Goal: Task Accomplishment & Management: Manage account settings

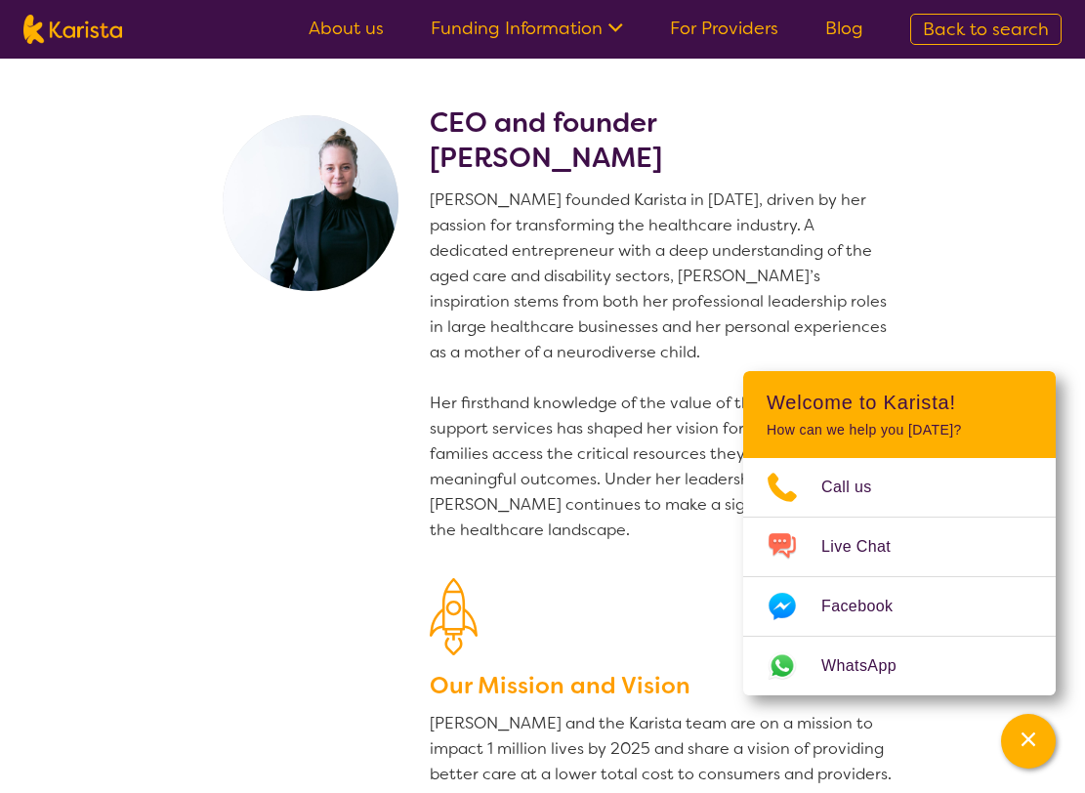
scroll to position [3254, 0]
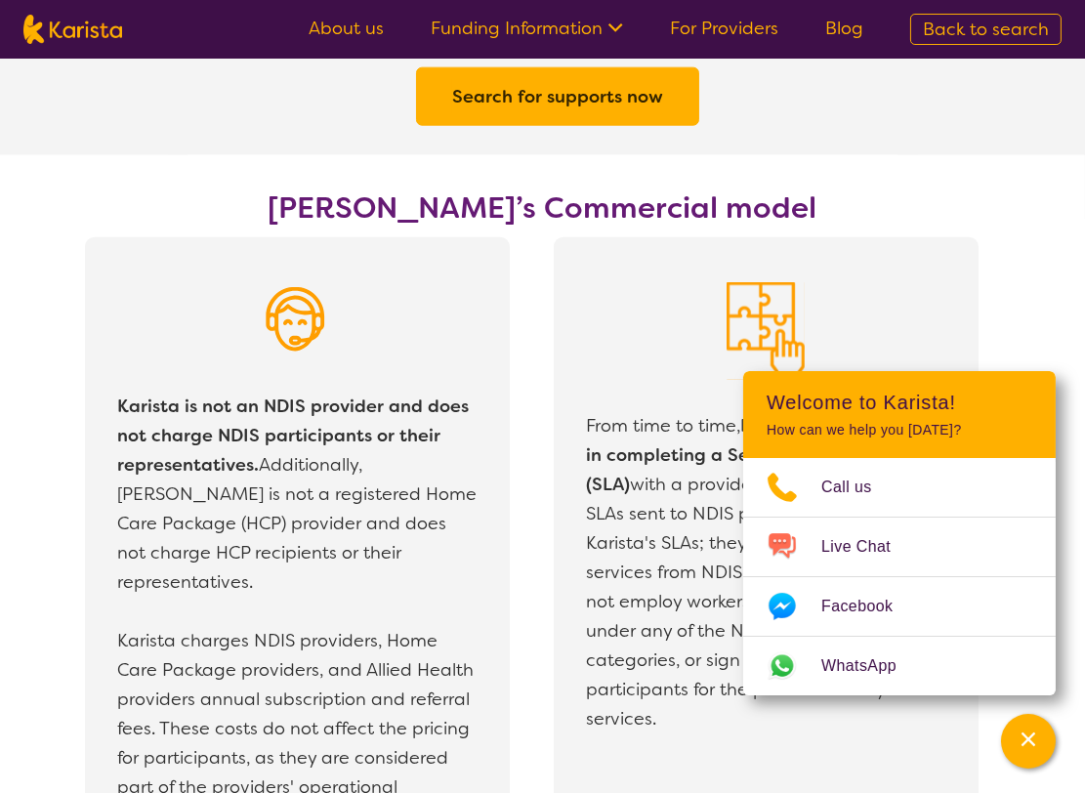
click at [723, 30] on link "For Providers" at bounding box center [724, 28] width 108 height 23
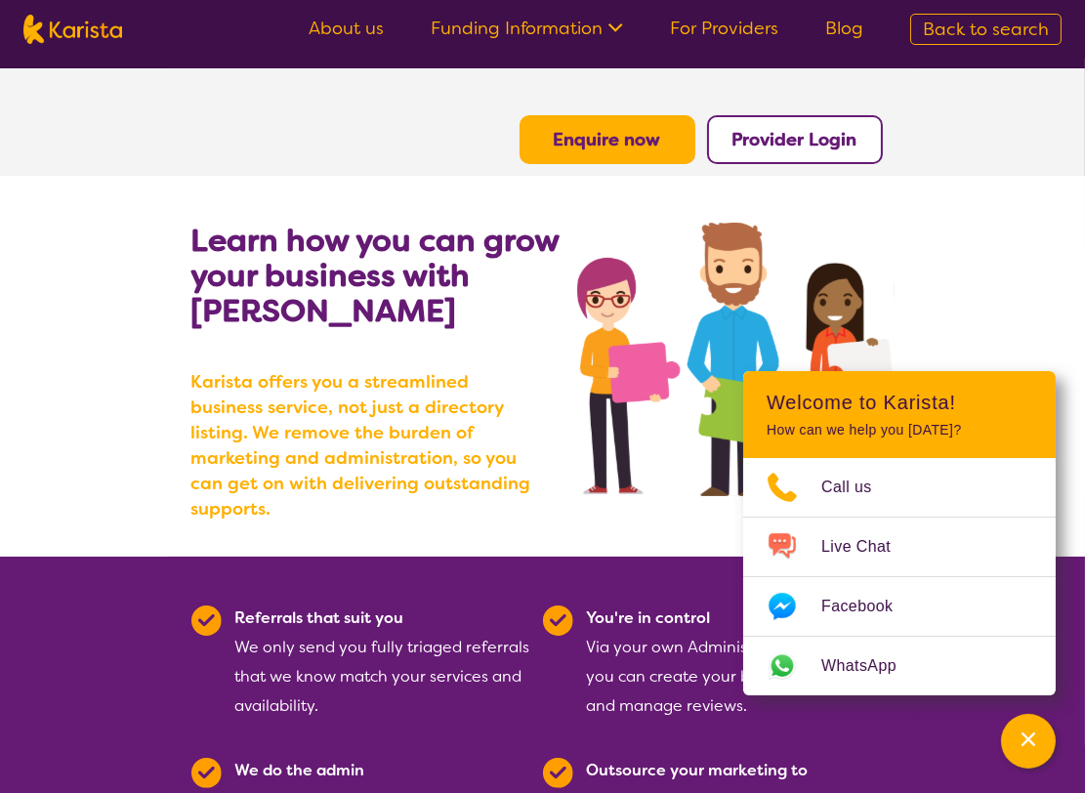
click at [782, 141] on b "Provider Login" at bounding box center [794, 139] width 125 height 23
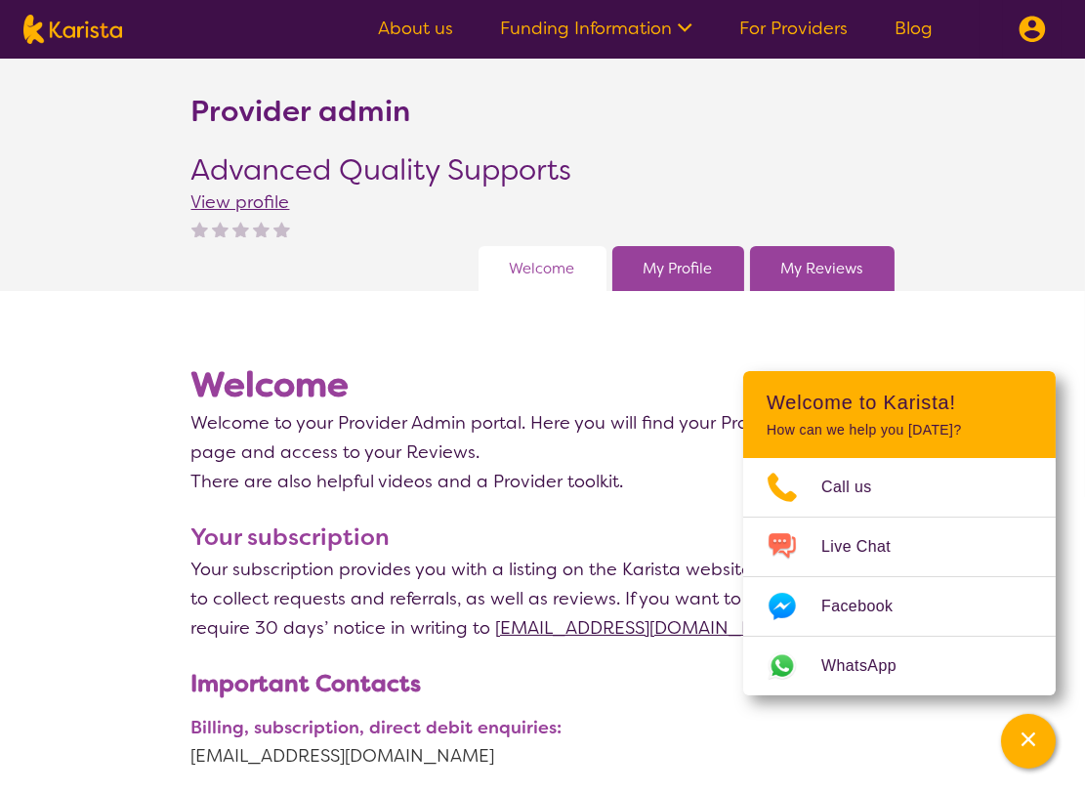
click at [1024, 36] on img at bounding box center [1031, 29] width 27 height 27
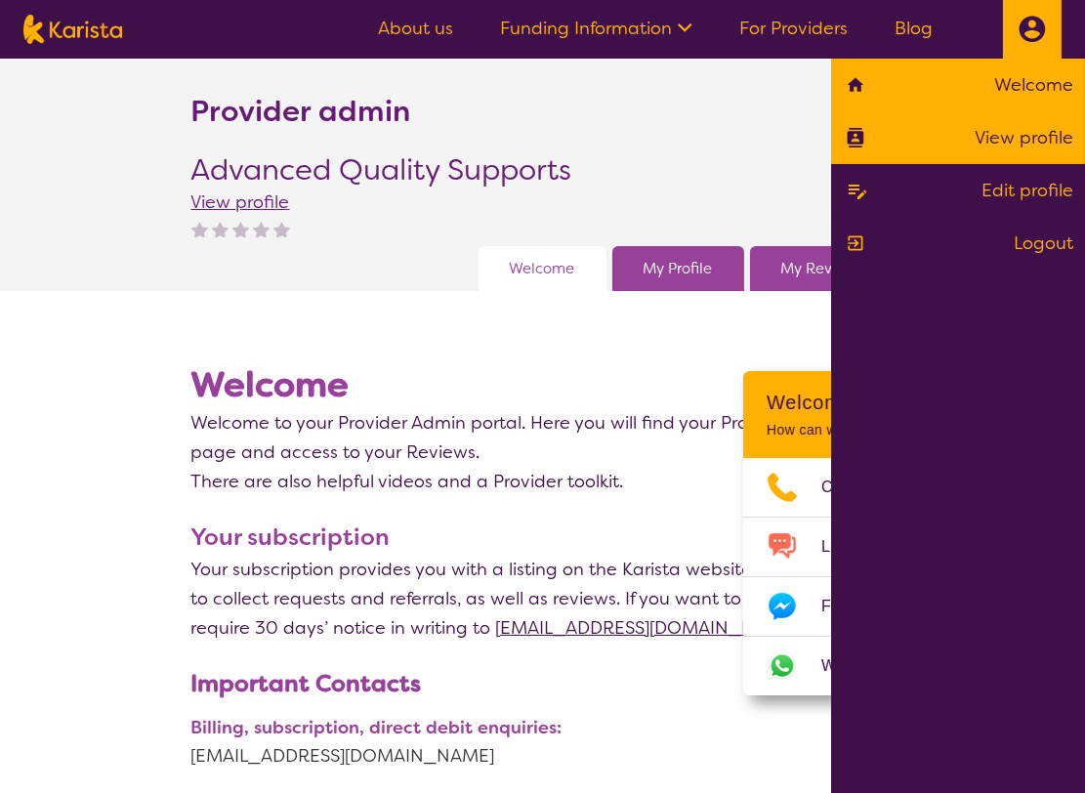
click at [1027, 145] on link "View profile" at bounding box center [958, 137] width 230 height 29
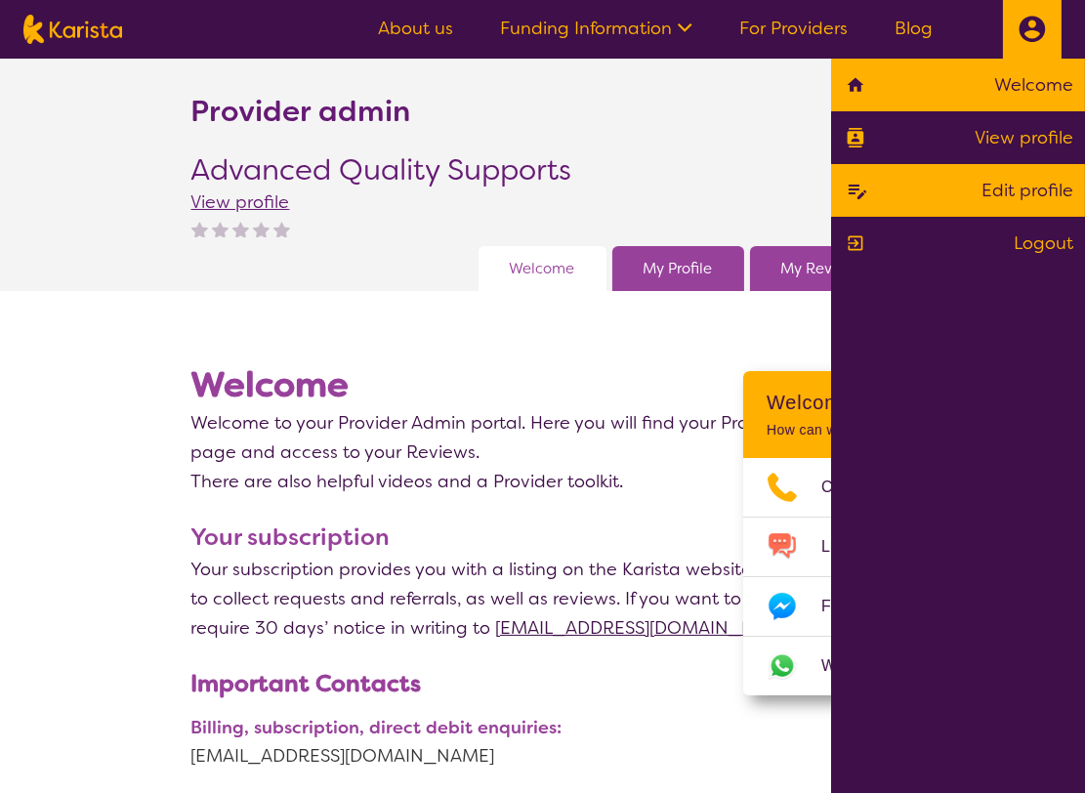
click at [1000, 196] on link "Edit profile" at bounding box center [958, 190] width 230 height 29
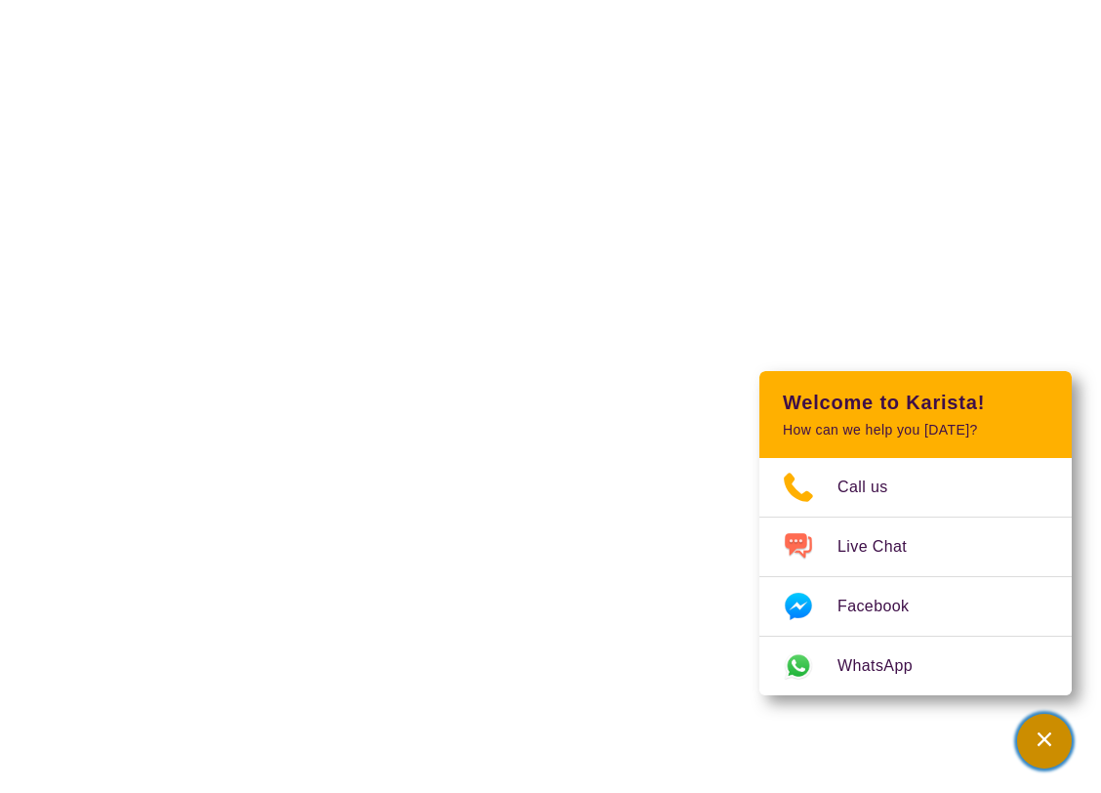
click at [1054, 742] on icon "Channel Menu" at bounding box center [1045, 739] width 20 height 20
click at [1050, 741] on icon "Channel Menu" at bounding box center [1045, 739] width 20 height 20
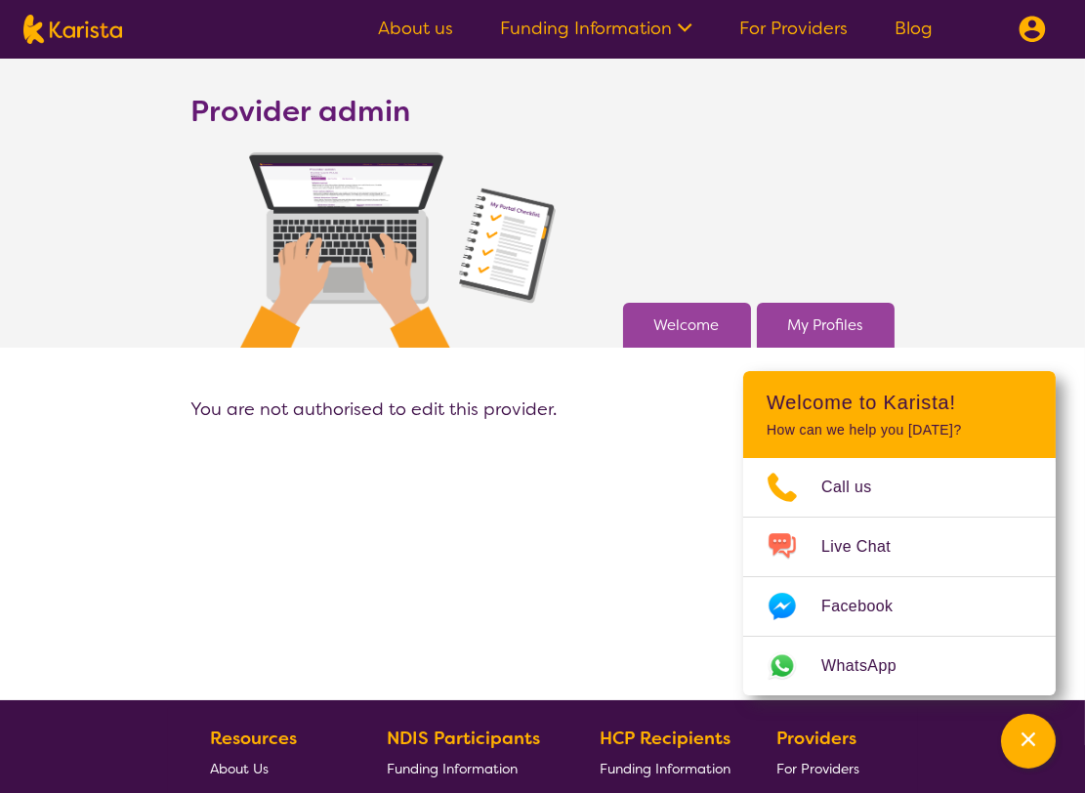
click at [519, 421] on section "You are not authorised to edit this provider." at bounding box center [543, 386] width 750 height 76
click at [1031, 25] on img at bounding box center [1031, 29] width 27 height 27
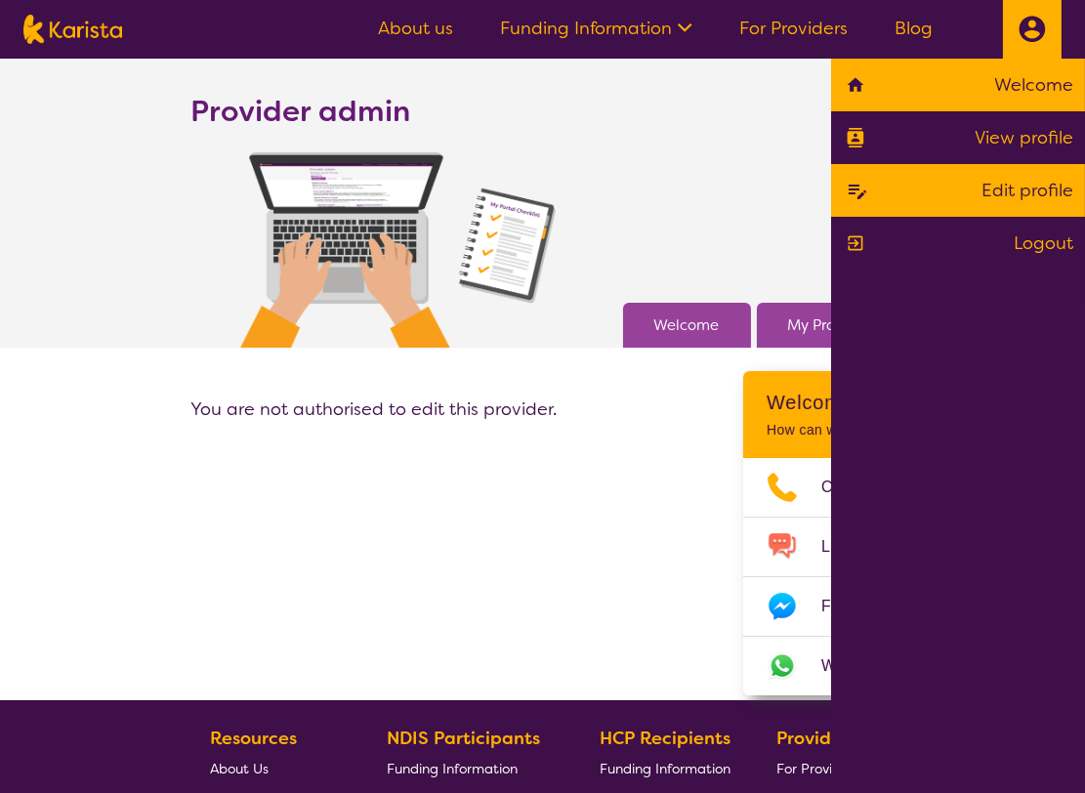
click at [1053, 86] on link "Welcome" at bounding box center [958, 84] width 230 height 29
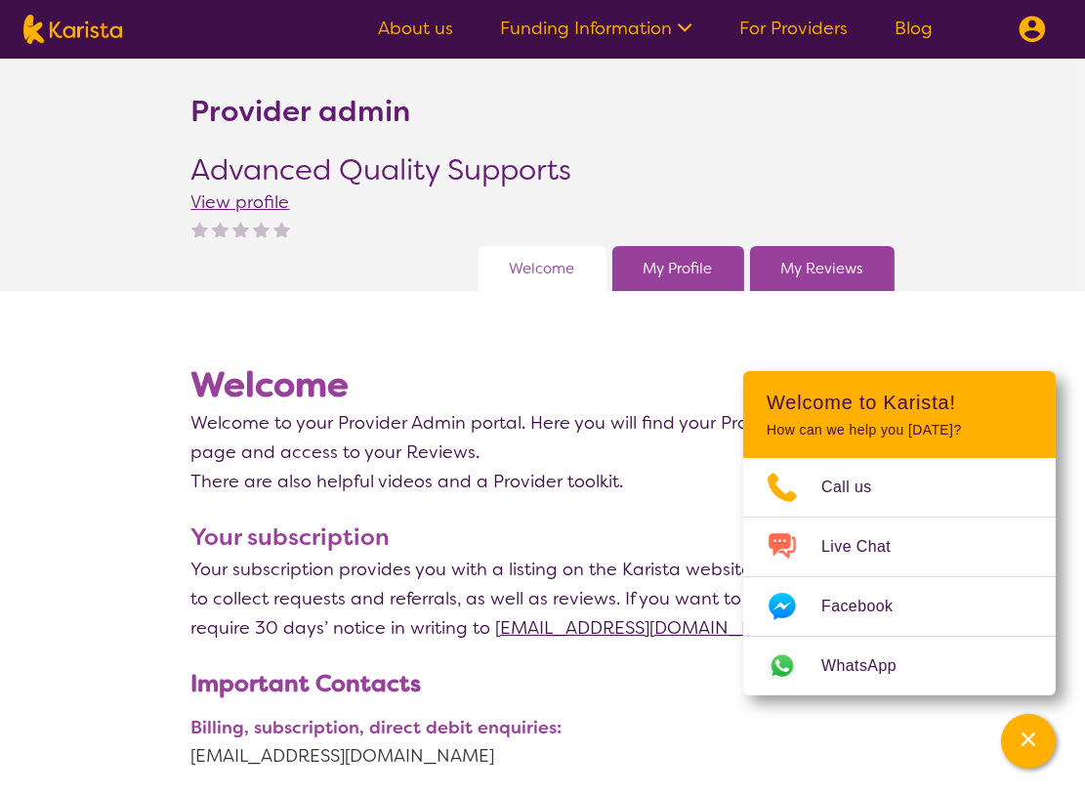
click at [1039, 36] on img at bounding box center [1031, 29] width 27 height 27
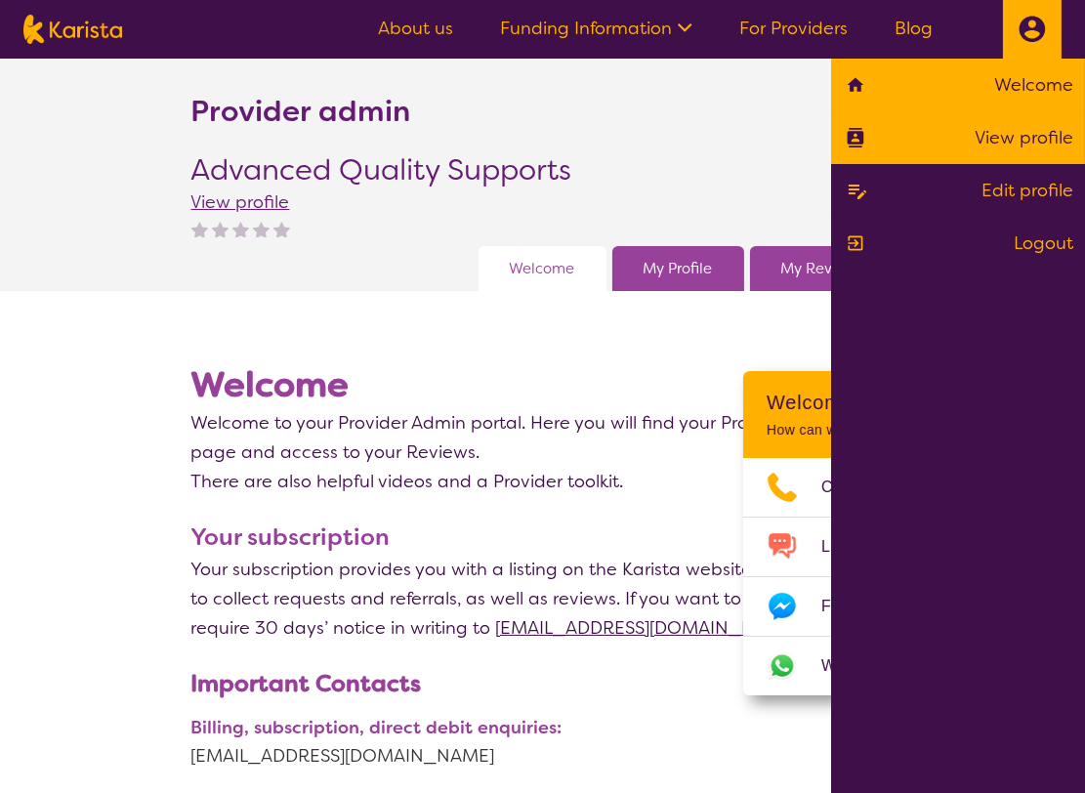
click at [1014, 128] on link "View profile" at bounding box center [958, 137] width 230 height 29
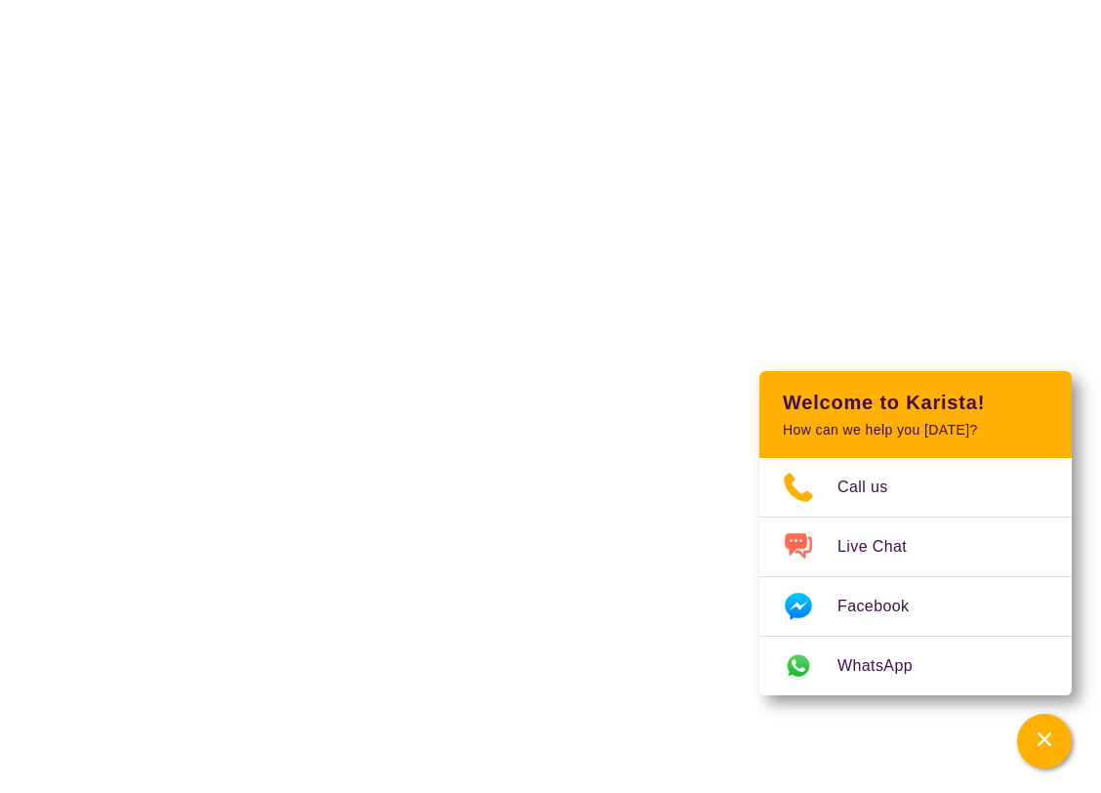
drag, startPoint x: 422, startPoint y: 159, endPoint x: 441, endPoint y: 148, distance: 22.3
click at [421, 0] on html "End Conversation Request a call back I am looking for a disability or aged care…" at bounding box center [550, 0] width 1101 height 0
